Goal: Information Seeking & Learning: Learn about a topic

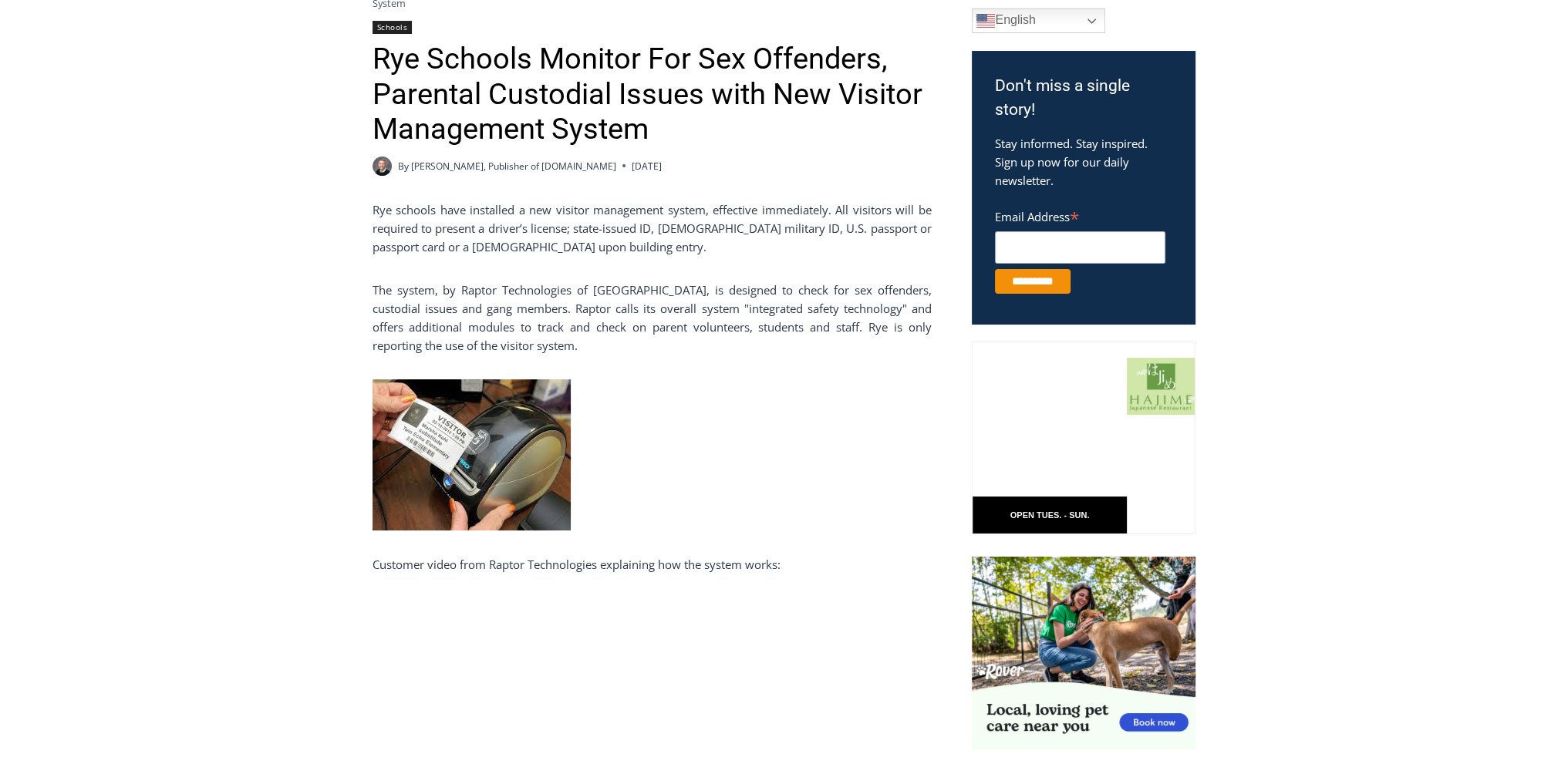
scroll to position [308, 0]
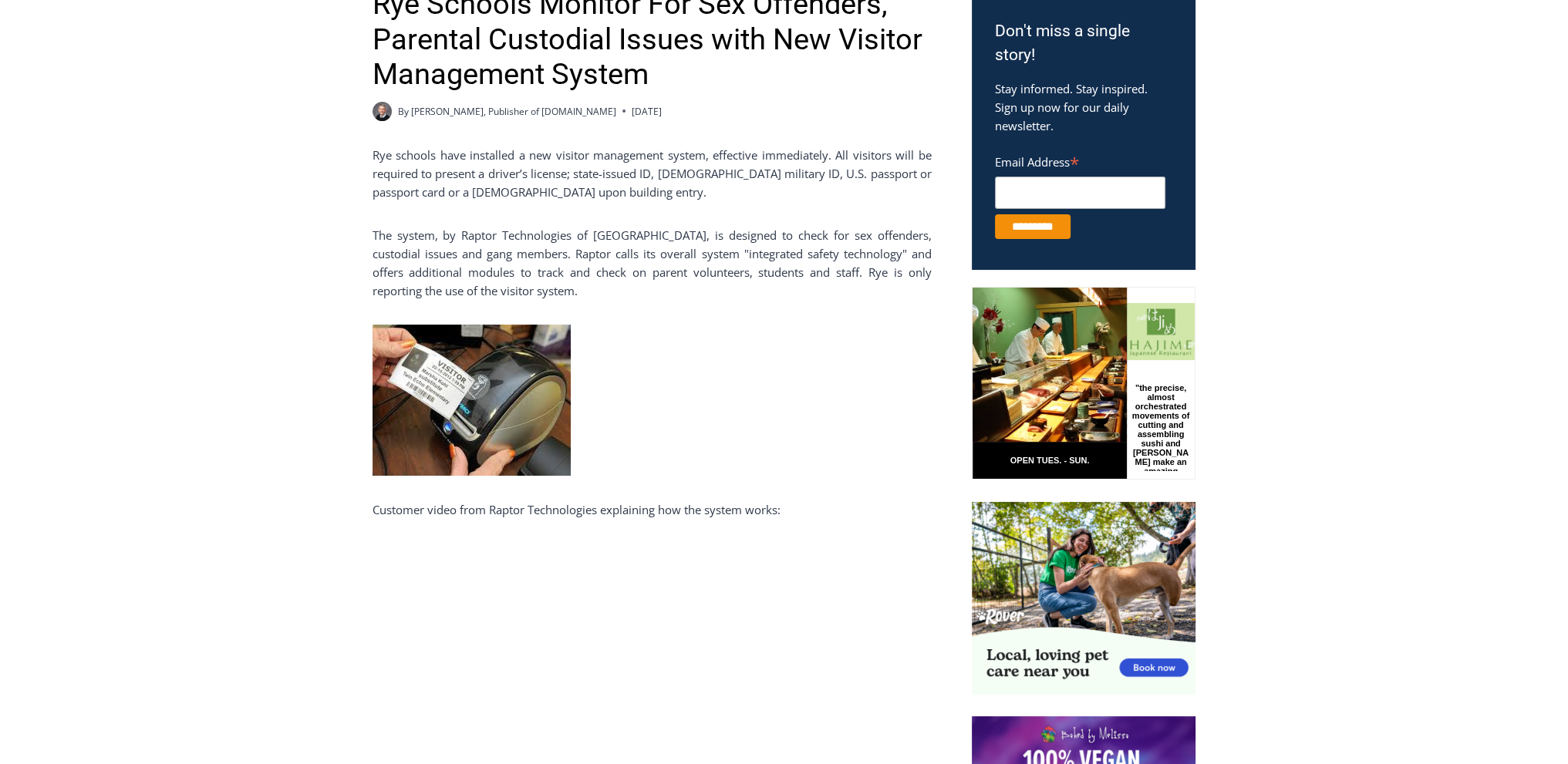
click at [459, 415] on img at bounding box center [471, 400] width 198 height 151
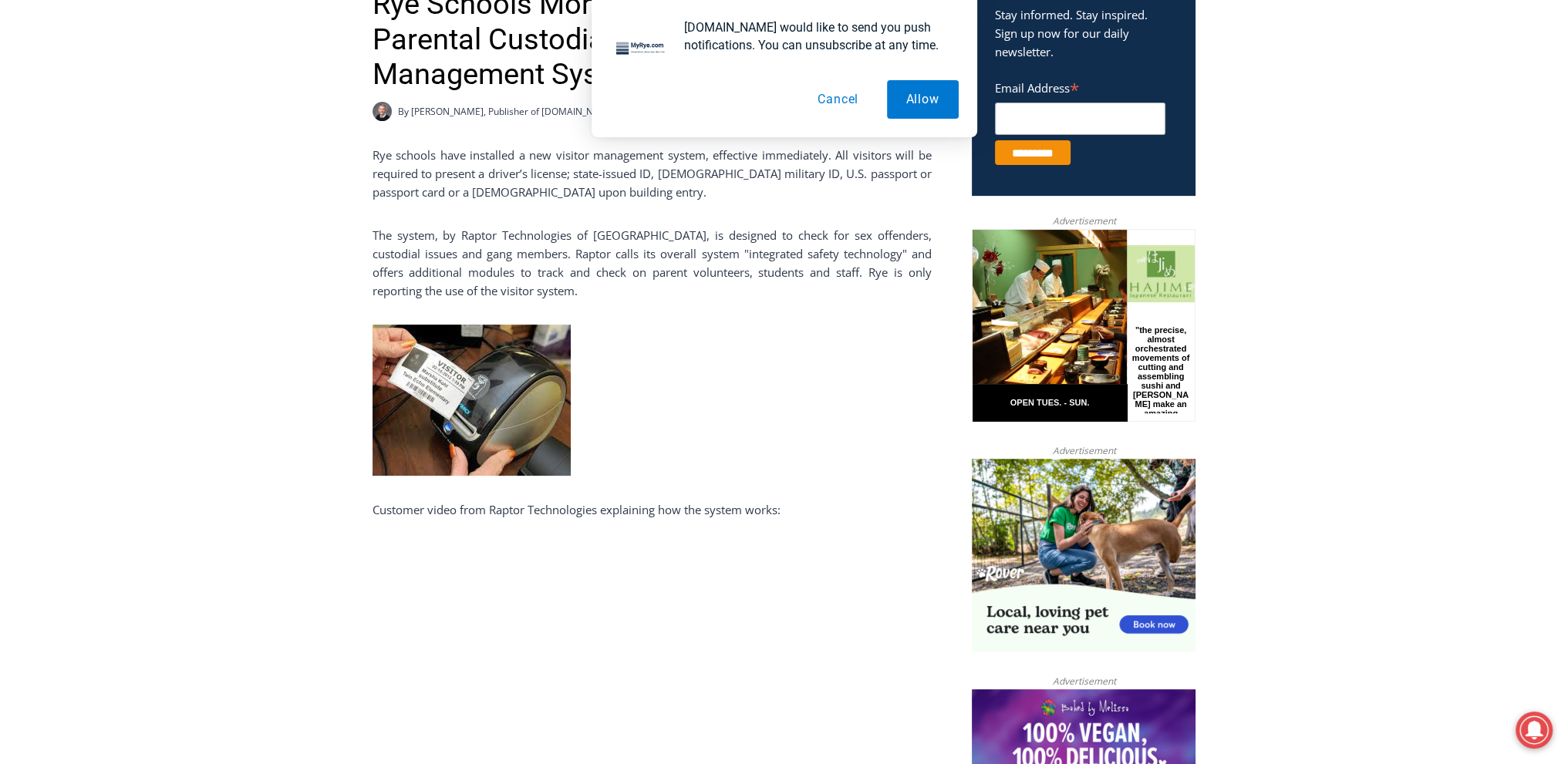
scroll to position [0, 0]
click at [485, 378] on img at bounding box center [471, 400] width 198 height 151
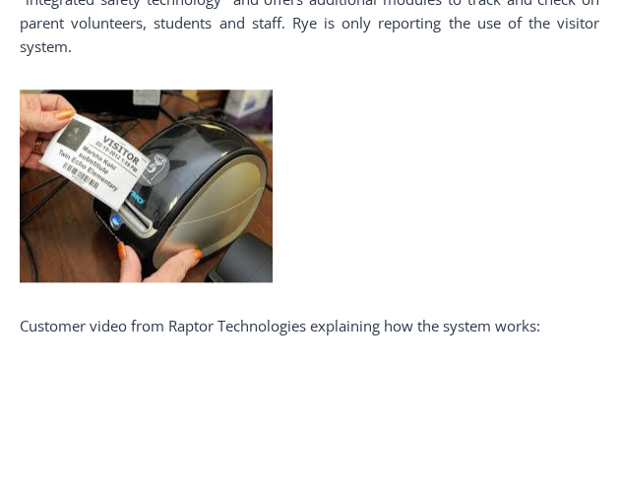
drag, startPoint x: 0, startPoint y: 0, endPoint x: 168, endPoint y: 192, distance: 255.1
